Goal: Information Seeking & Learning: Find specific fact

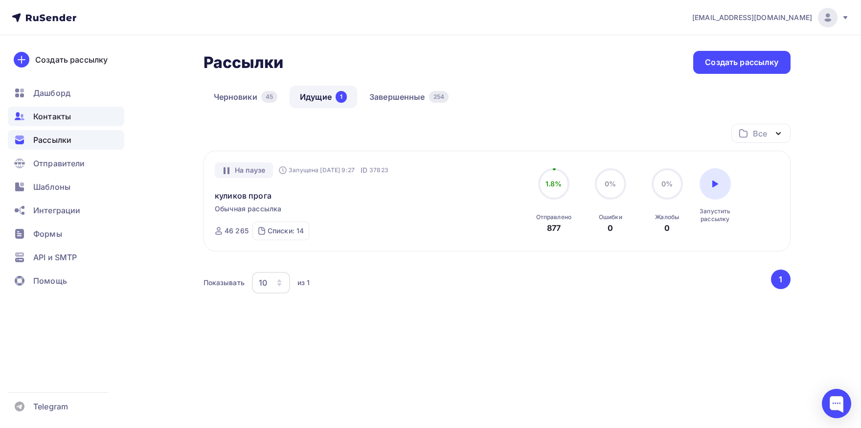
click at [53, 121] on span "Контакты" at bounding box center [52, 117] width 38 height 12
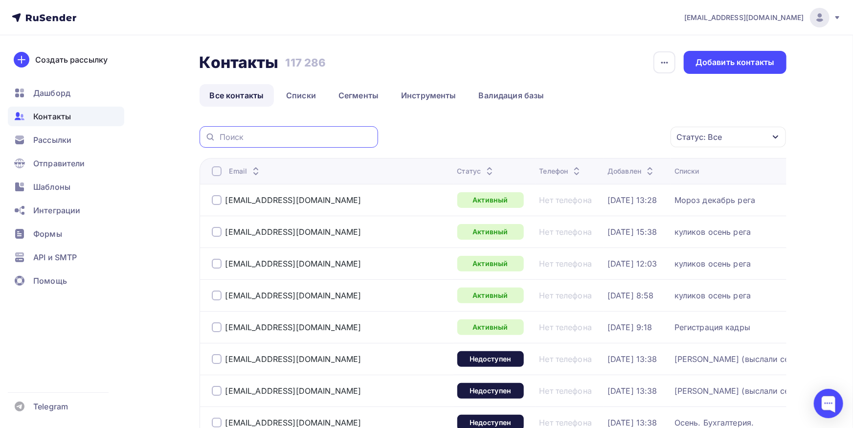
click at [358, 139] on input "text" at bounding box center [296, 137] width 153 height 11
type input "з"
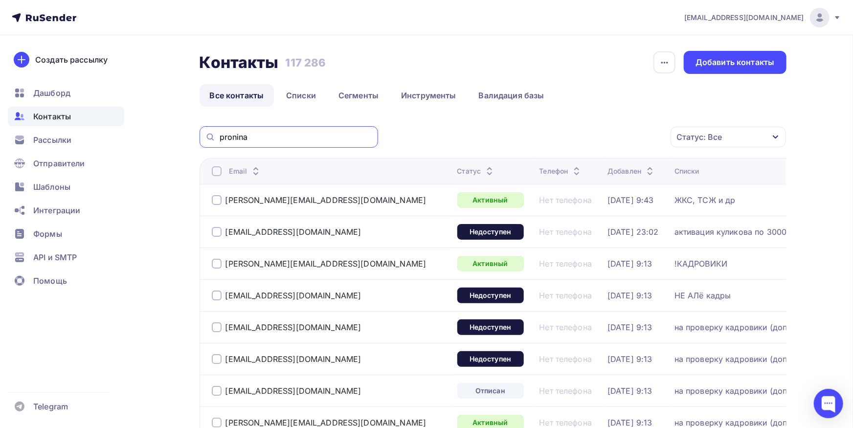
click at [294, 140] on input "pronina" at bounding box center [296, 137] width 153 height 11
type input "proninaluda"
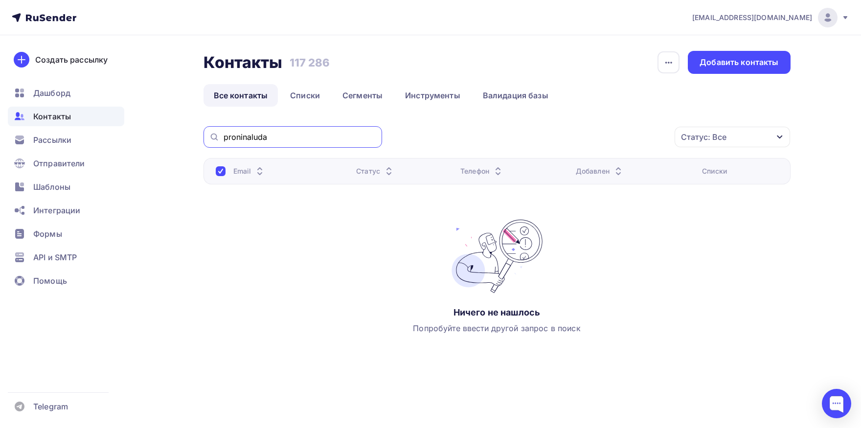
click at [288, 136] on input "proninaluda" at bounding box center [299, 137] width 153 height 11
click at [295, 133] on input "text" at bounding box center [299, 137] width 153 height 11
paste input "manufaktura"
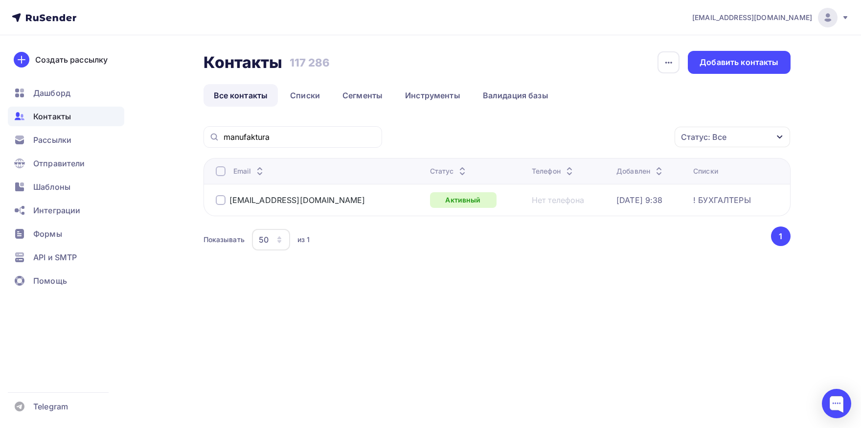
click at [316, 131] on div "manufaktura" at bounding box center [292, 137] width 178 height 22
click at [313, 142] on input "manufaktura" at bounding box center [299, 137] width 153 height 11
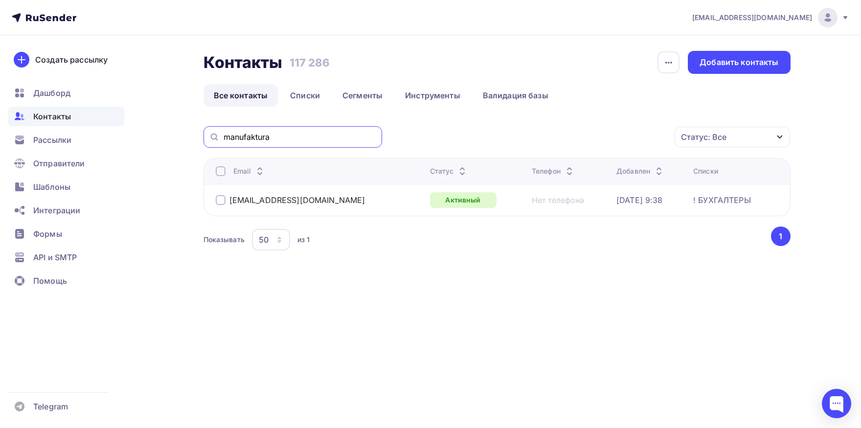
click at [313, 142] on input "manufaktura" at bounding box center [299, 137] width 153 height 11
paste input "[EMAIL_ADDRESS][DOMAIN_NAME]"
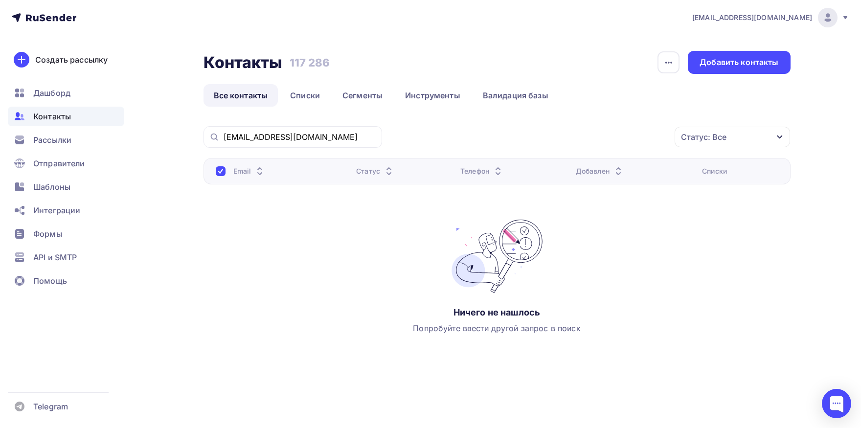
drag, startPoint x: 303, startPoint y: 130, endPoint x: 289, endPoint y: 135, distance: 14.7
click at [303, 131] on div "[EMAIL_ADDRESS][DOMAIN_NAME]" at bounding box center [292, 137] width 178 height 22
click at [285, 137] on input "[EMAIL_ADDRESS][DOMAIN_NAME]" at bounding box center [299, 137] width 153 height 11
drag, startPoint x: 244, startPoint y: 137, endPoint x: 135, endPoint y: 131, distance: 109.3
click at [223, 132] on input "[EMAIL_ADDRESS][DOMAIN_NAME]" at bounding box center [299, 137] width 153 height 11
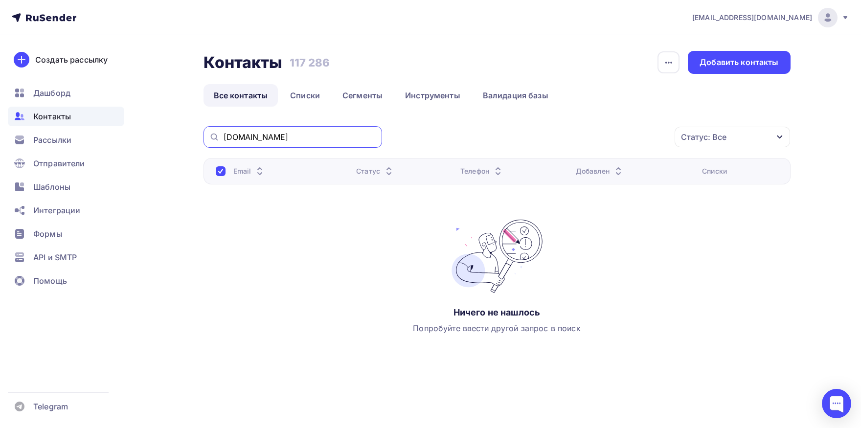
type input "[DOMAIN_NAME]"
drag, startPoint x: 287, startPoint y: 137, endPoint x: 244, endPoint y: 137, distance: 43.5
click at [286, 137] on input "[DOMAIN_NAME]" at bounding box center [299, 137] width 153 height 11
